Goal: Information Seeking & Learning: Learn about a topic

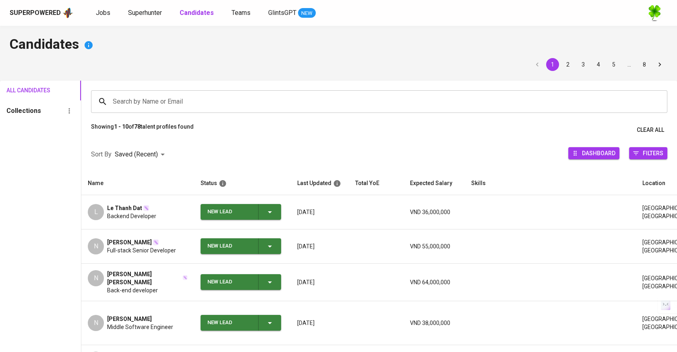
click at [91, 15] on div "Superpowered Jobs Superhunter Candidates Teams GlintsGPT NEW" at bounding box center [326, 13] width 632 height 12
click at [103, 12] on span "Jobs" at bounding box center [103, 13] width 15 height 8
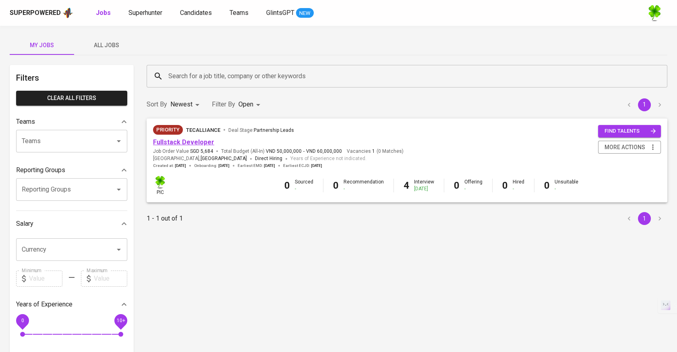
click at [192, 144] on link "Fullstack Developer" at bounding box center [183, 142] width 61 height 8
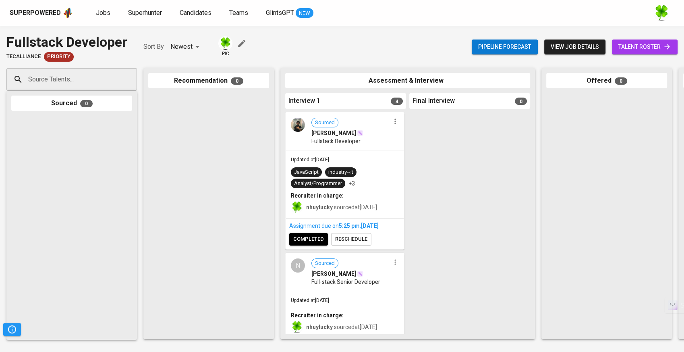
click at [55, 12] on div "Superpowered" at bounding box center [35, 12] width 51 height 9
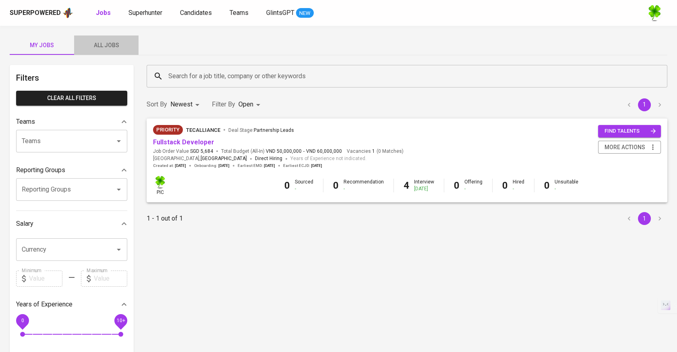
click at [109, 39] on button "All Jobs" at bounding box center [106, 44] width 64 height 19
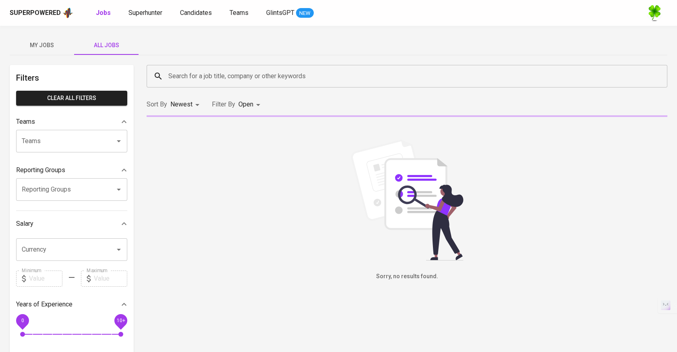
click at [202, 73] on input "Search for a job title, company or other keywords" at bounding box center [408, 75] width 485 height 15
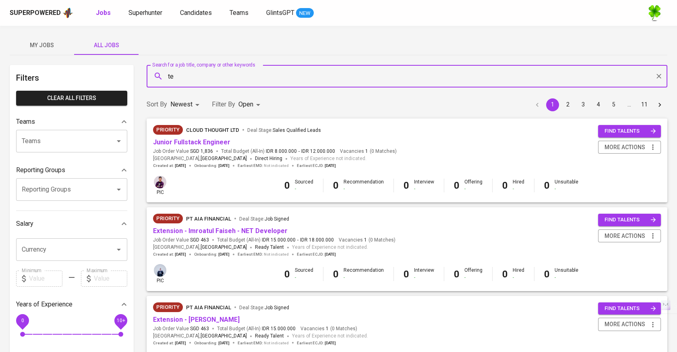
type input "t"
type input "the pack"
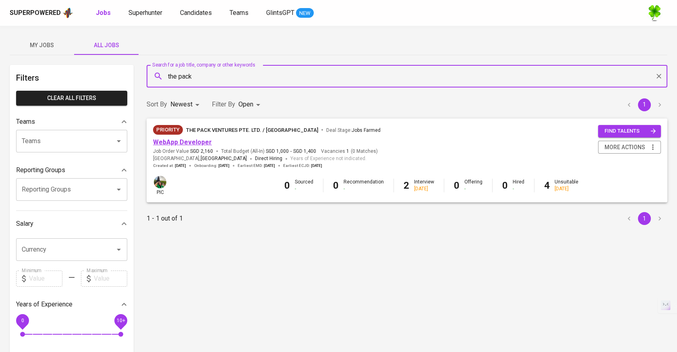
click at [204, 143] on link "WebApp Developer" at bounding box center [182, 142] width 59 height 8
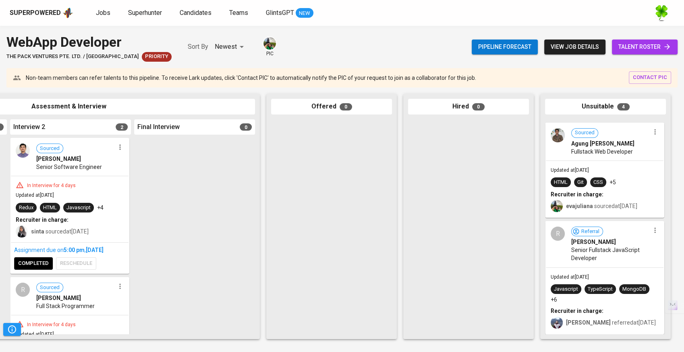
scroll to position [0, 175]
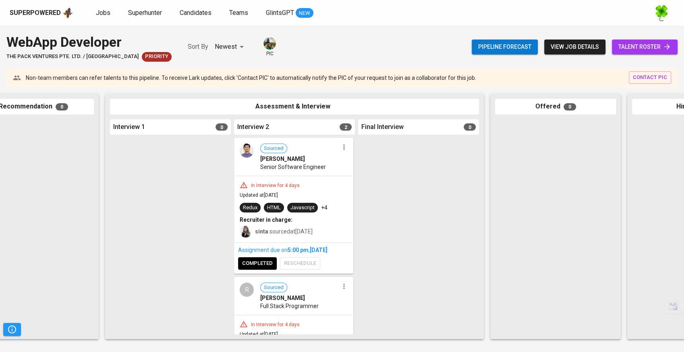
click at [336, 176] on div "In Interview for 4 days Updated at [DATE] Redux HTML Javascript +4 Recruiter in…" at bounding box center [294, 209] width 118 height 66
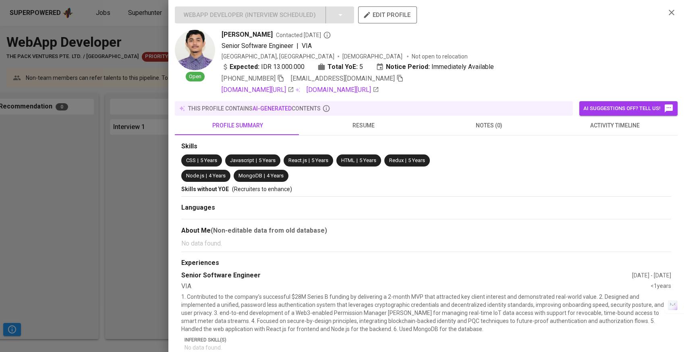
click at [364, 128] on span "resume" at bounding box center [363, 125] width 116 height 10
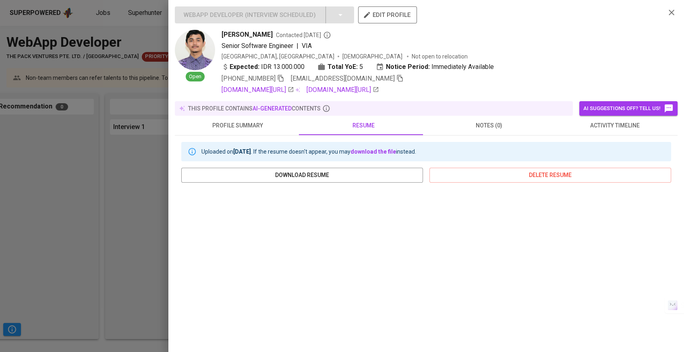
scroll to position [91, 0]
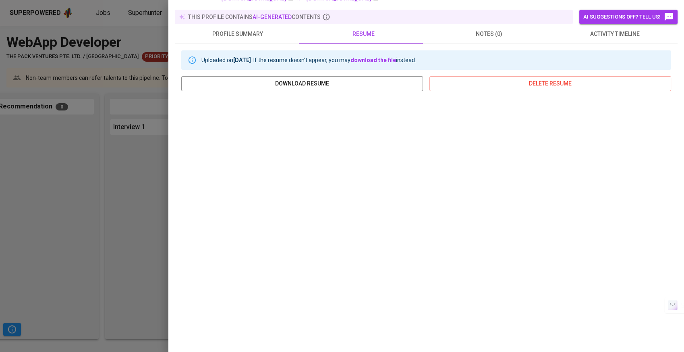
click at [586, 34] on span "activity timeline" at bounding box center [615, 34] width 116 height 10
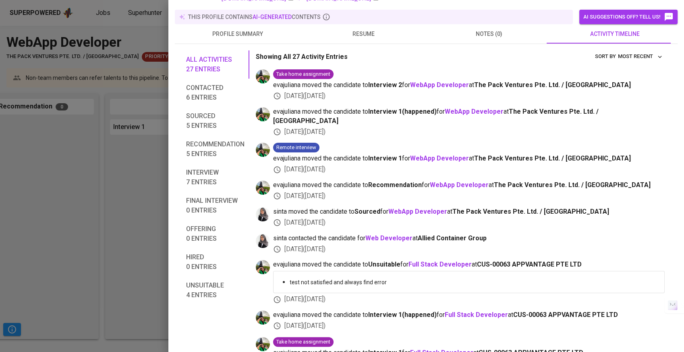
click at [347, 35] on span "resume" at bounding box center [363, 34] width 116 height 10
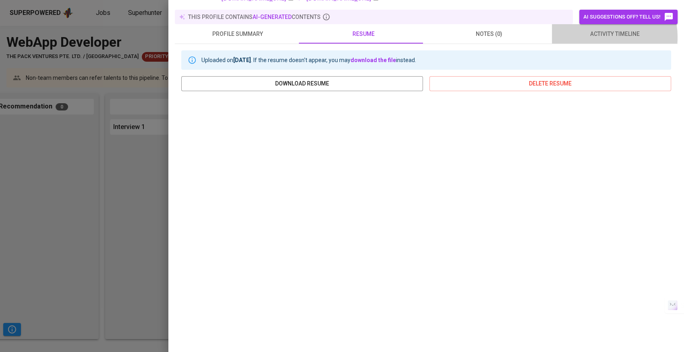
click at [595, 37] on span "activity timeline" at bounding box center [615, 34] width 116 height 10
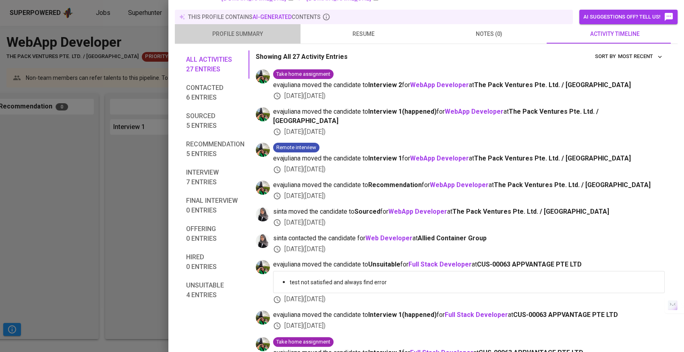
click at [242, 29] on span "profile summary" at bounding box center [238, 34] width 116 height 10
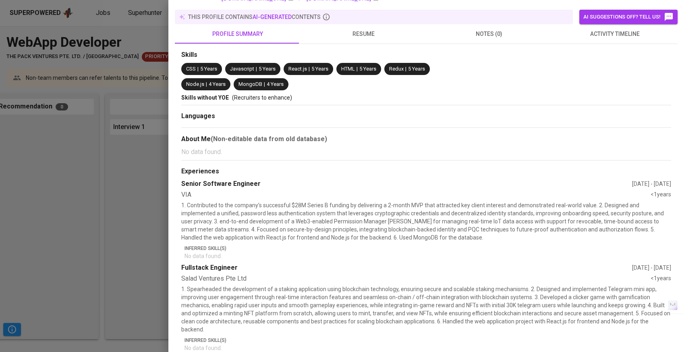
scroll to position [0, 0]
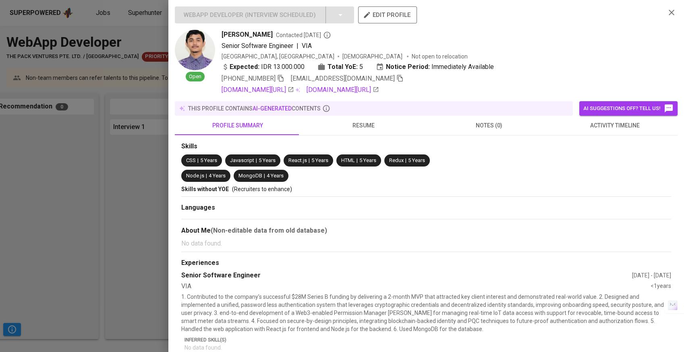
click at [354, 127] on span "resume" at bounding box center [363, 125] width 116 height 10
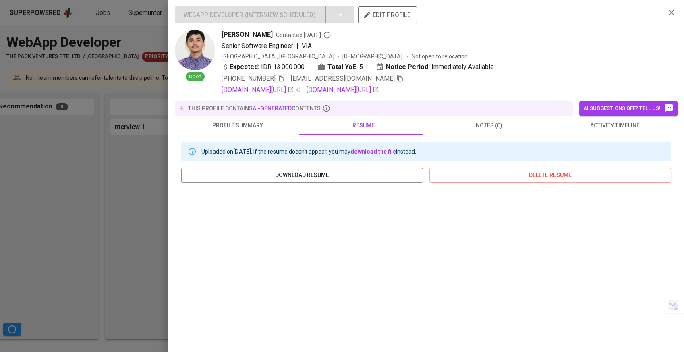
scroll to position [89, 0]
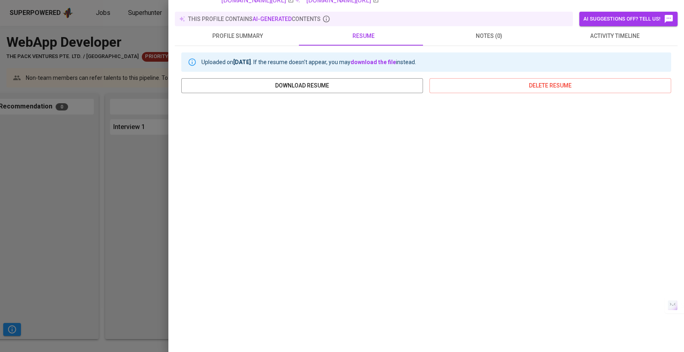
click at [108, 125] on div at bounding box center [342, 176] width 684 height 352
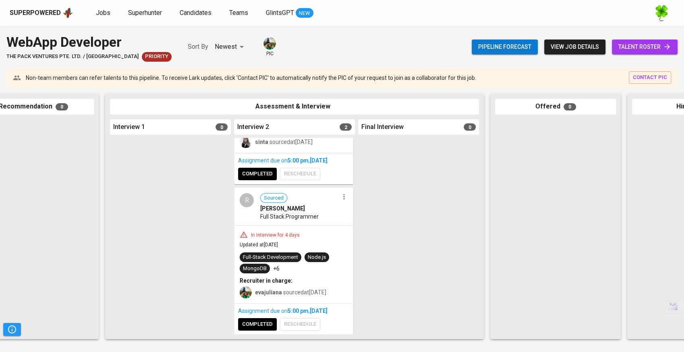
click at [325, 222] on div "R Sourced RAMA WIDI PRADITA Full Stack Programmer" at bounding box center [294, 206] width 118 height 37
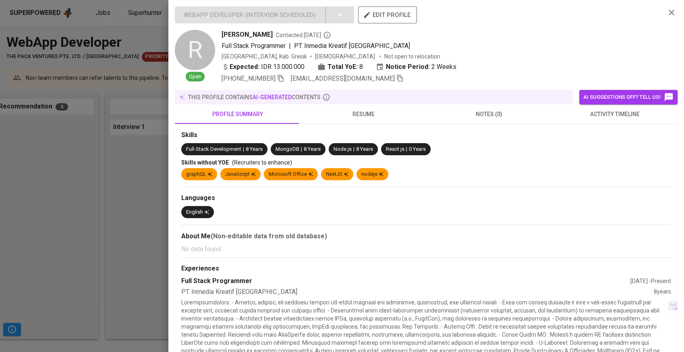
click at [381, 110] on span "resume" at bounding box center [363, 114] width 116 height 10
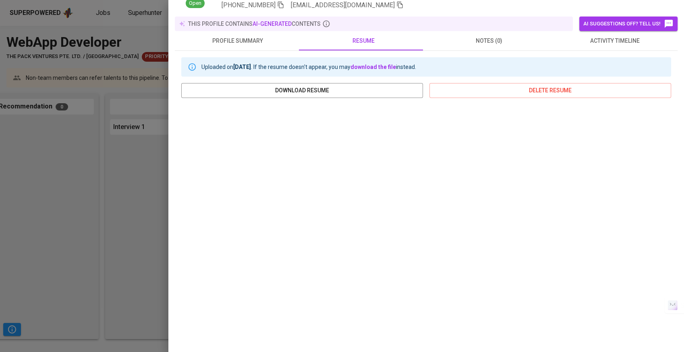
scroll to position [81, 0]
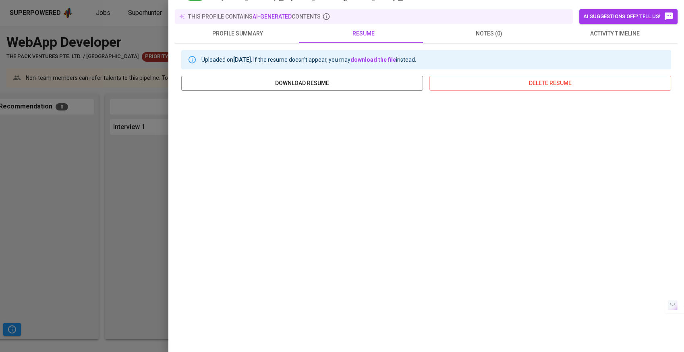
click at [599, 41] on button "activity timeline" at bounding box center [615, 33] width 126 height 19
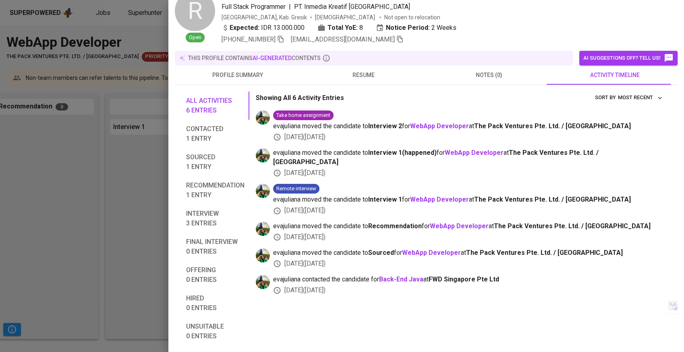
scroll to position [39, 0]
click at [370, 74] on span "resume" at bounding box center [363, 75] width 116 height 10
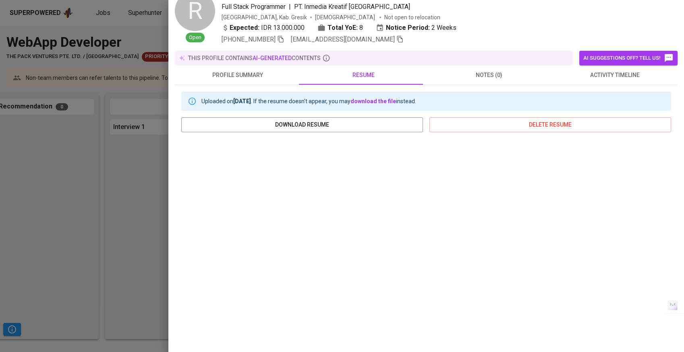
click at [52, 157] on div at bounding box center [342, 176] width 684 height 352
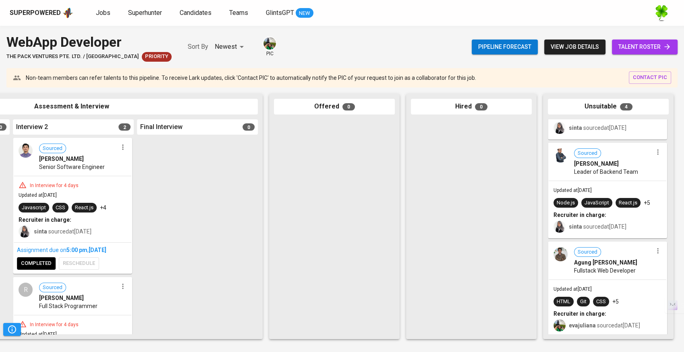
scroll to position [0, 0]
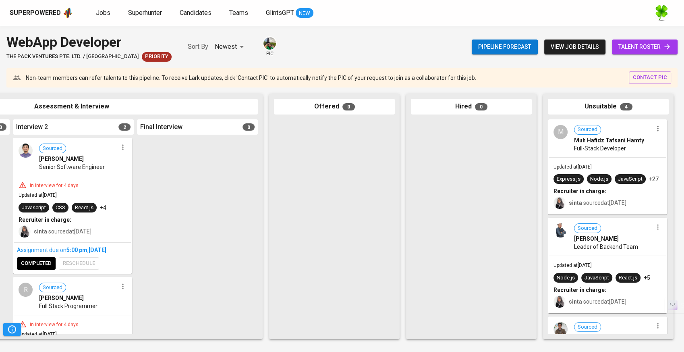
click at [617, 165] on div "Updated at [DATE] Express.js Node.js JavaScript +27 Recruiter in charge: sinta …" at bounding box center [608, 185] width 118 height 56
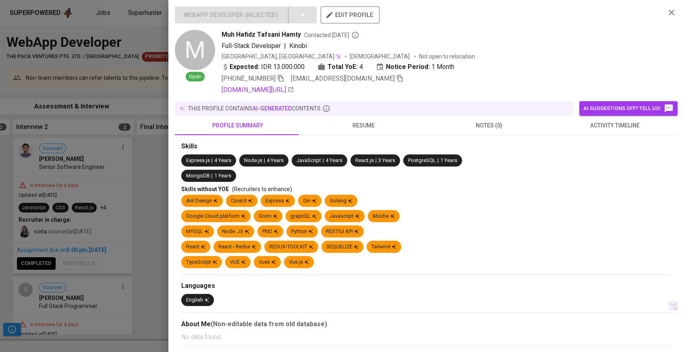
click at [599, 127] on span "activity timeline" at bounding box center [615, 125] width 116 height 10
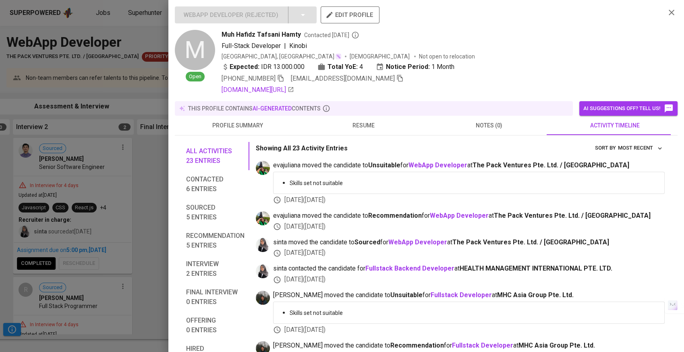
click at [369, 129] on span "resume" at bounding box center [363, 125] width 116 height 10
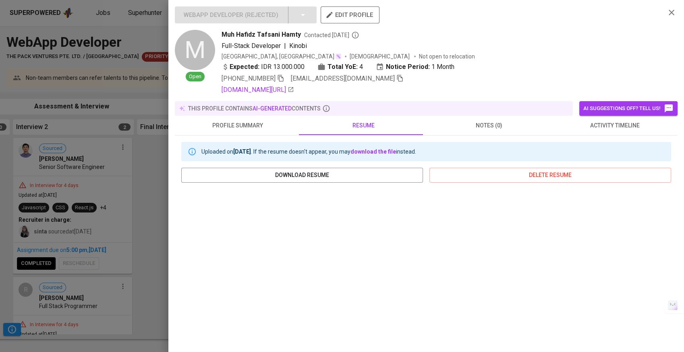
scroll to position [89, 0]
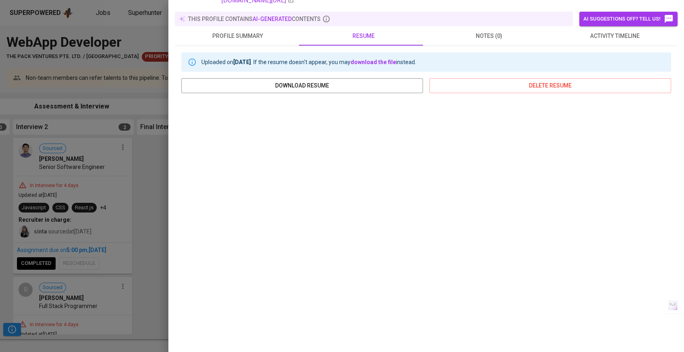
click at [126, 182] on div at bounding box center [342, 176] width 684 height 352
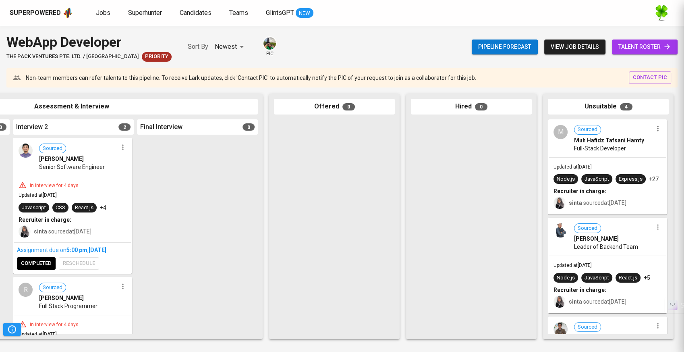
scroll to position [0, 0]
click at [622, 239] on div "[PERSON_NAME]" at bounding box center [613, 238] width 79 height 8
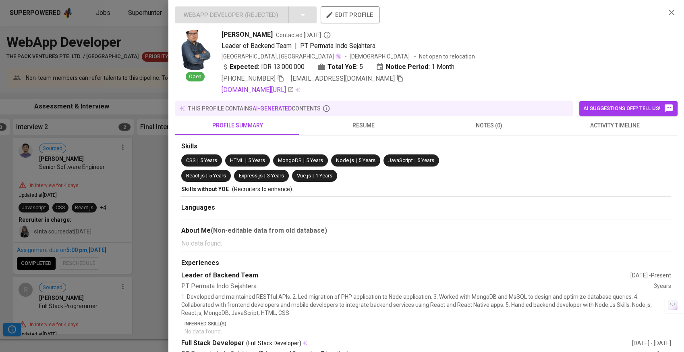
click at [363, 124] on span "resume" at bounding box center [363, 125] width 116 height 10
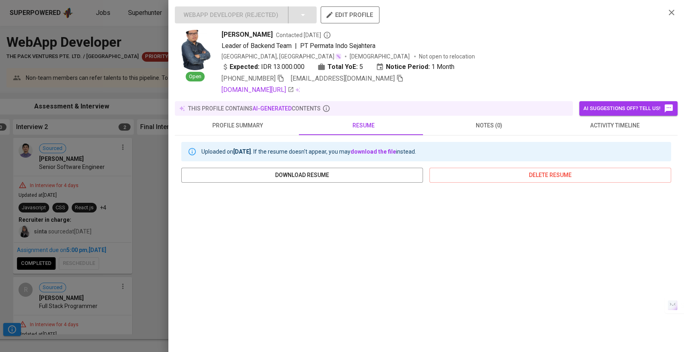
scroll to position [91, 0]
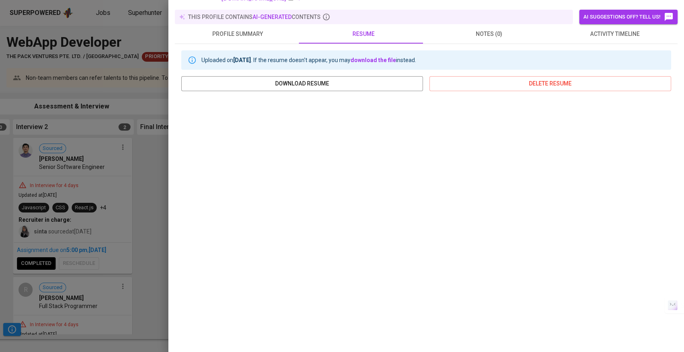
click at [630, 37] on span "activity timeline" at bounding box center [615, 34] width 116 height 10
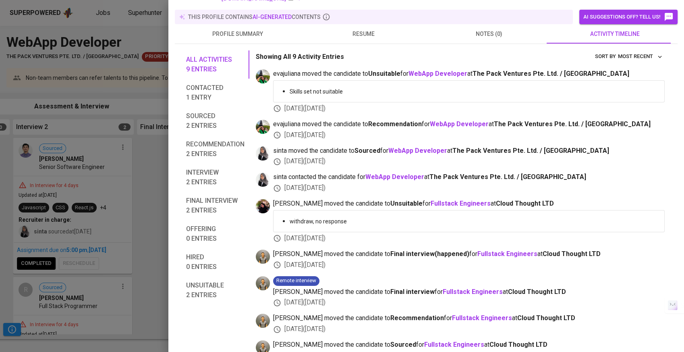
click at [133, 138] on div at bounding box center [342, 176] width 684 height 352
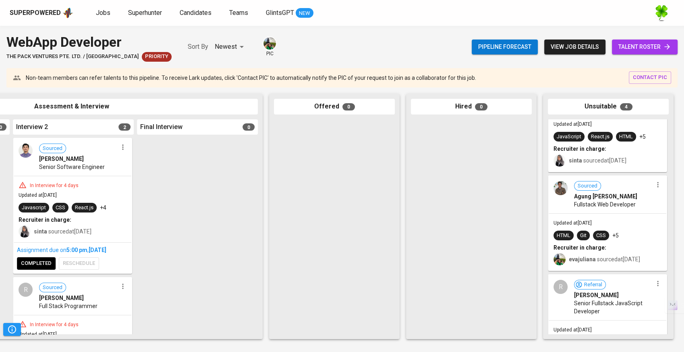
scroll to position [179, 0]
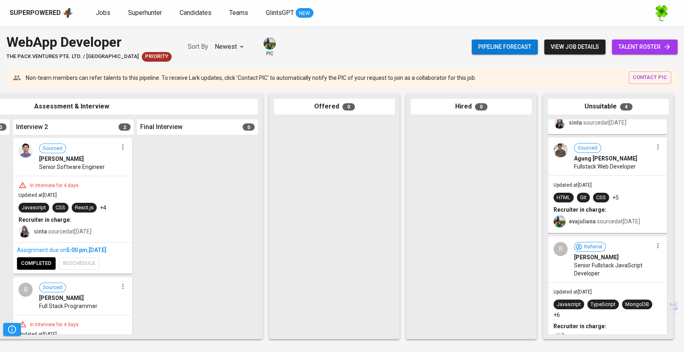
click at [627, 193] on div "HTML Git CSS +5" at bounding box center [607, 198] width 108 height 10
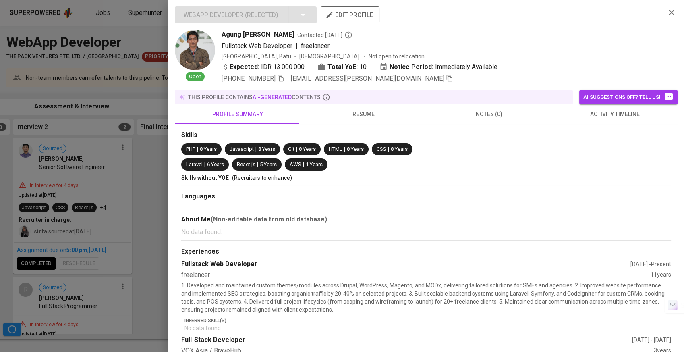
click at [361, 113] on span "resume" at bounding box center [363, 114] width 116 height 10
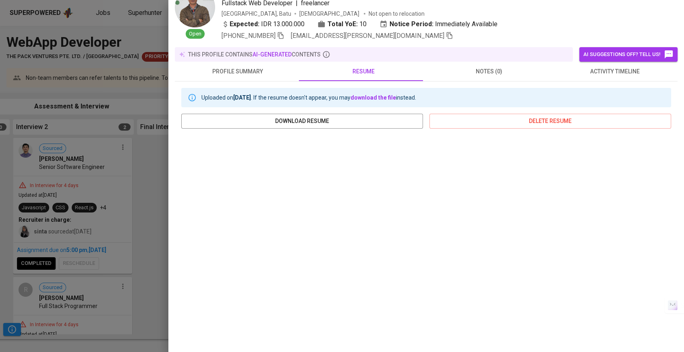
scroll to position [35, 0]
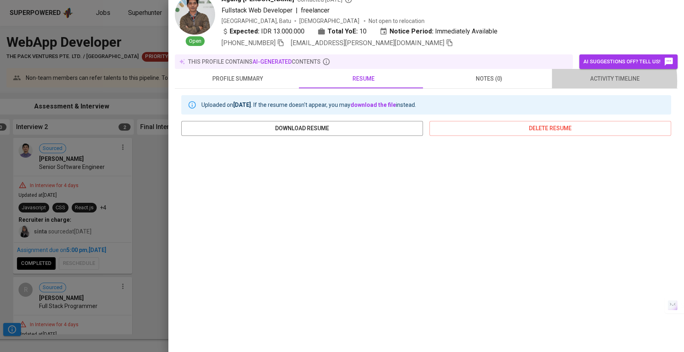
click at [578, 81] on span "activity timeline" at bounding box center [615, 79] width 116 height 10
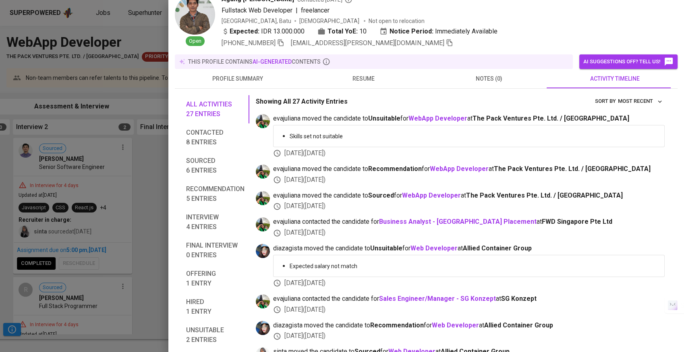
click at [131, 172] on div at bounding box center [342, 176] width 684 height 352
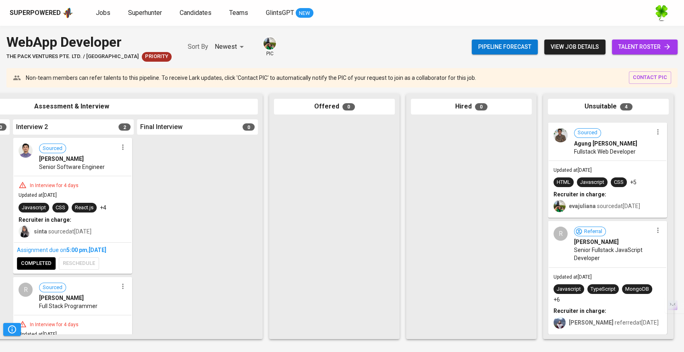
scroll to position [191, 0]
click at [621, 246] on span "Senior Fullstack JavaScript Developer" at bounding box center [613, 254] width 79 height 16
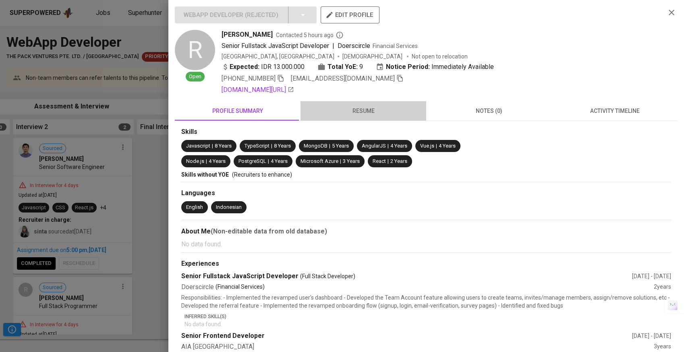
click at [365, 111] on span "resume" at bounding box center [363, 111] width 116 height 10
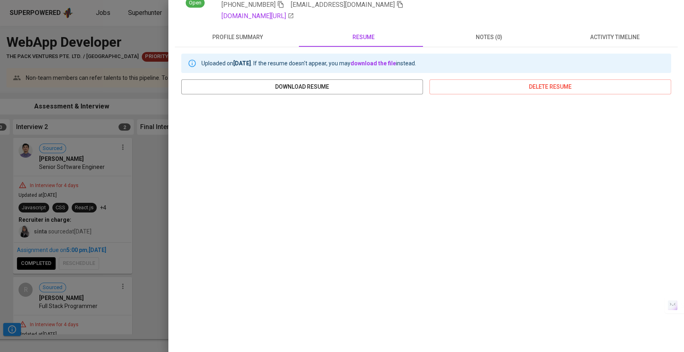
scroll to position [77, 0]
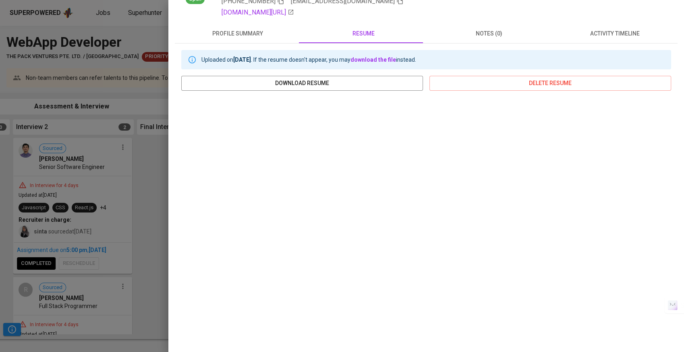
click at [612, 31] on span "activity timeline" at bounding box center [615, 34] width 116 height 10
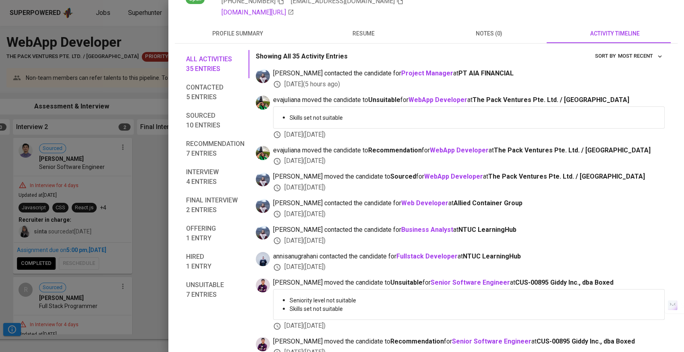
click at [98, 223] on div at bounding box center [342, 176] width 684 height 352
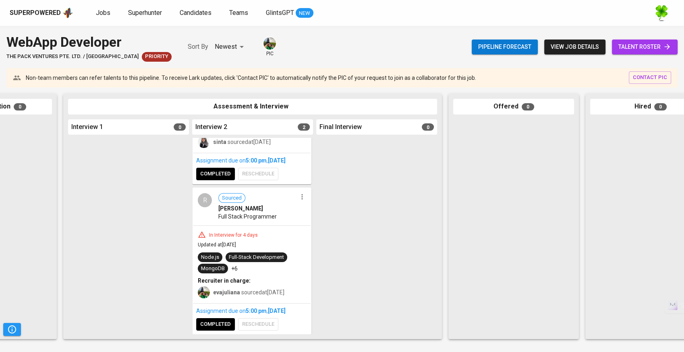
scroll to position [94, 0]
click at [290, 212] on div "Full Stack Programmer" at bounding box center [257, 216] width 79 height 8
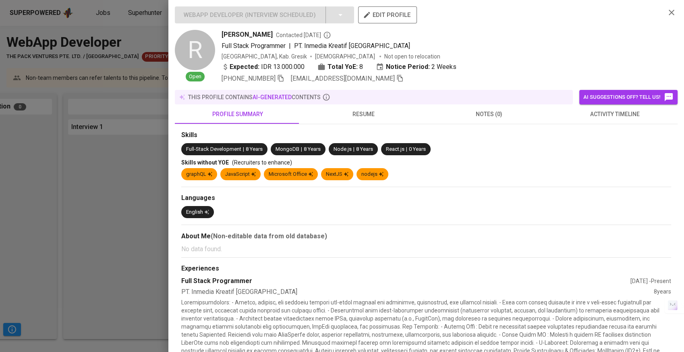
click at [374, 111] on span "resume" at bounding box center [363, 114] width 116 height 10
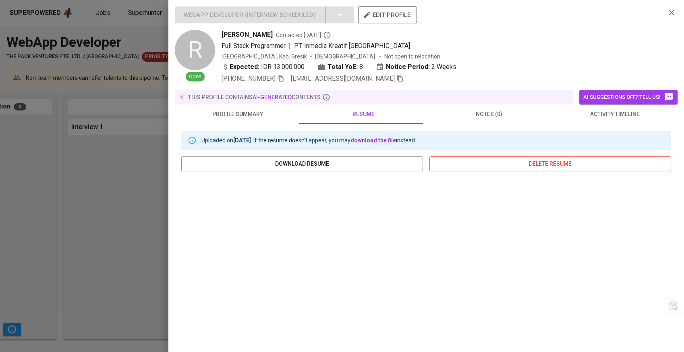
scroll to position [81, 0]
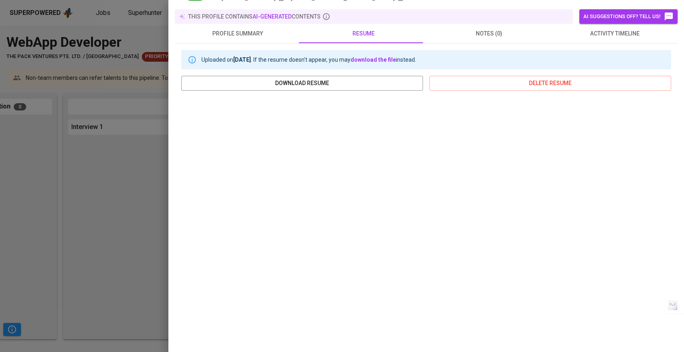
click at [134, 187] on div at bounding box center [342, 176] width 684 height 352
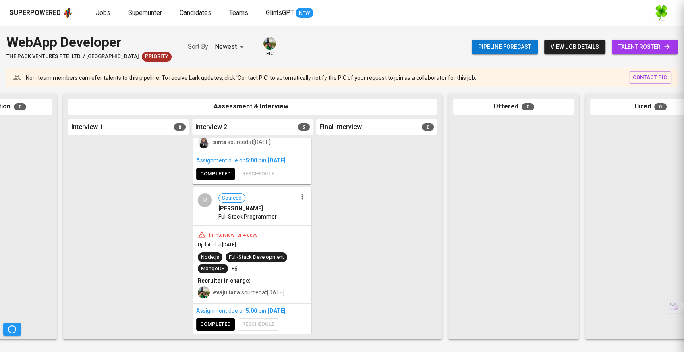
scroll to position [0, 0]
click at [298, 209] on div "R Sourced RAMA WIDI PRADITA Full Stack Programmer" at bounding box center [252, 206] width 118 height 37
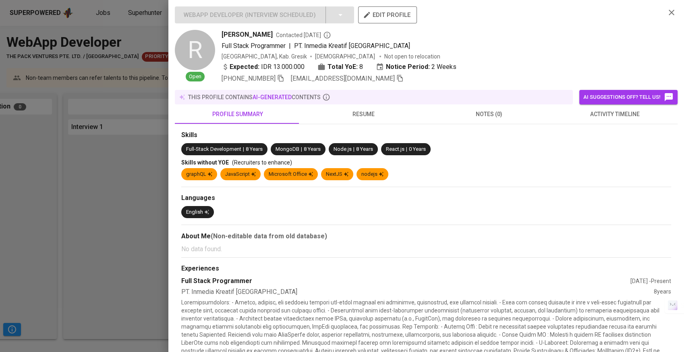
click at [358, 104] on div "this profile contains AI-generated contents" at bounding box center [374, 97] width 398 height 15
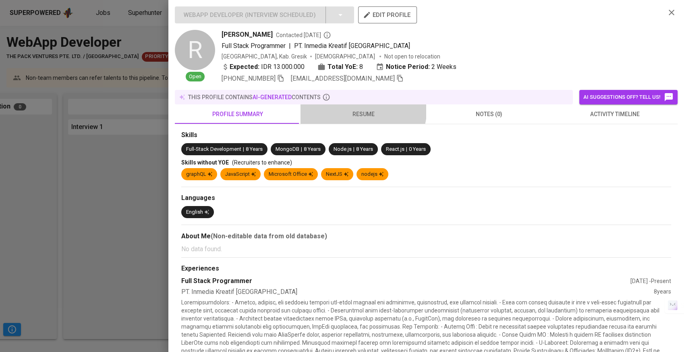
click at [359, 108] on button "resume" at bounding box center [363, 113] width 126 height 19
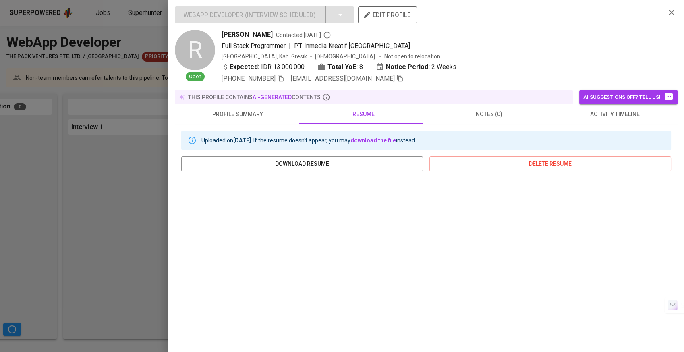
click at [116, 182] on div at bounding box center [342, 176] width 684 height 352
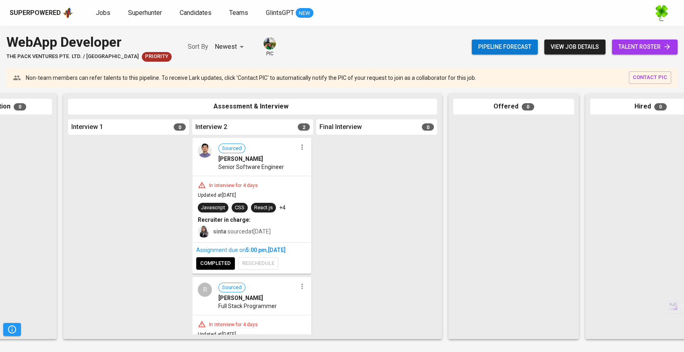
click at [271, 185] on div "In Interview for 4 days" at bounding box center [252, 185] width 108 height 8
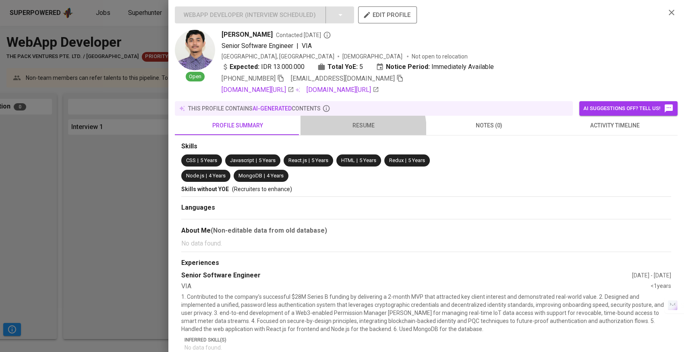
click at [351, 131] on button "resume" at bounding box center [363, 125] width 126 height 19
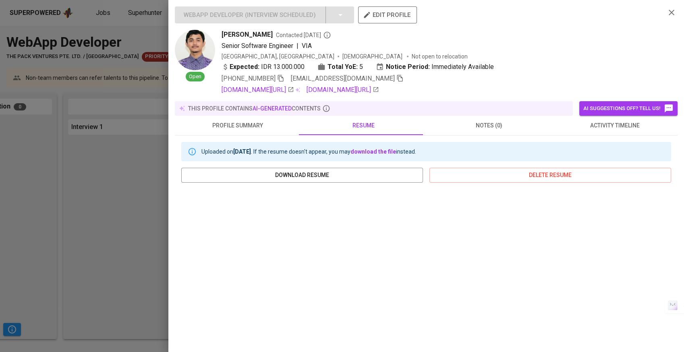
scroll to position [91, 0]
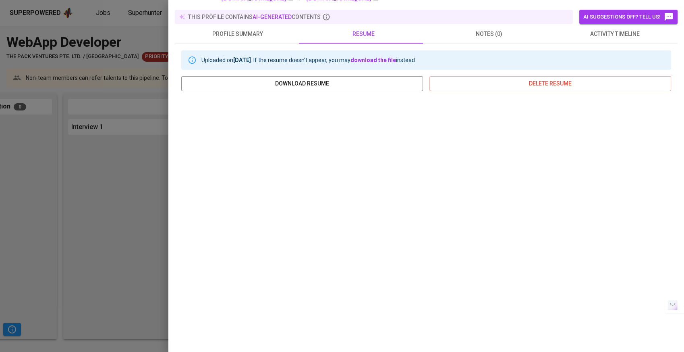
click at [155, 161] on div at bounding box center [342, 176] width 684 height 352
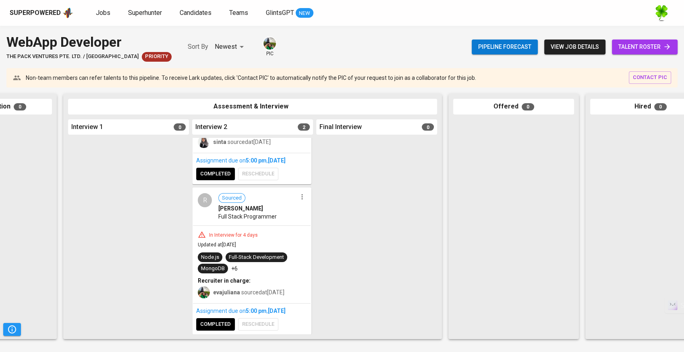
scroll to position [94, 0]
